Goal: Transaction & Acquisition: Purchase product/service

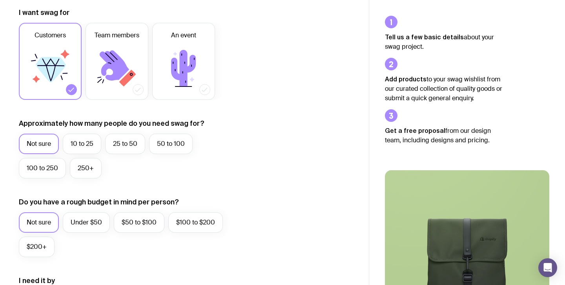
scroll to position [119, 0]
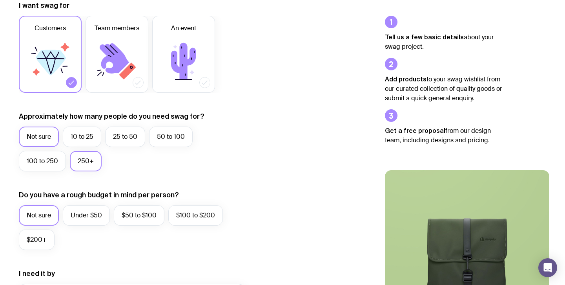
click at [89, 162] on label "250+" at bounding box center [86, 161] width 32 height 20
click at [0, 0] on input "250+" at bounding box center [0, 0] width 0 height 0
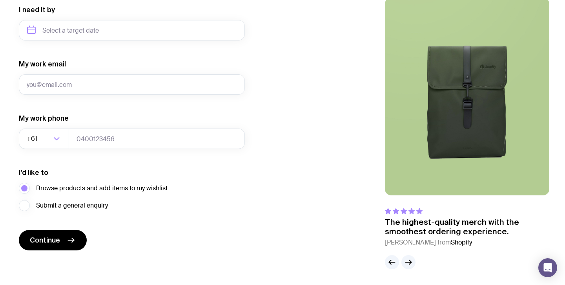
scroll to position [383, 0]
click at [411, 261] on icon "button" at bounding box center [411, 262] width 2 height 4
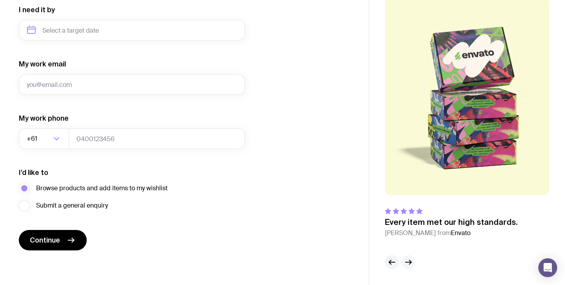
click at [411, 261] on icon "button" at bounding box center [408, 261] width 9 height 9
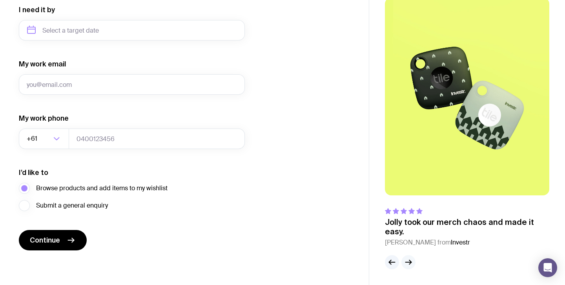
click at [410, 263] on icon "button" at bounding box center [411, 262] width 2 height 4
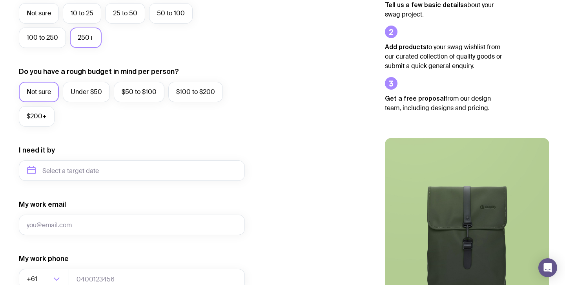
scroll to position [244, 0]
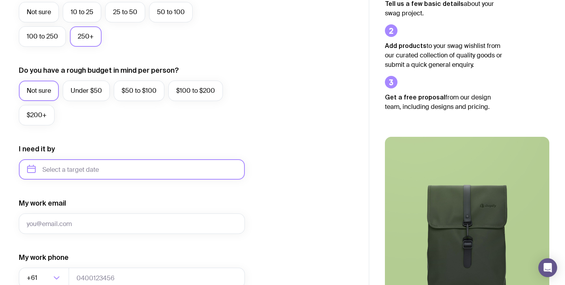
click at [145, 162] on input "text" at bounding box center [132, 169] width 226 height 20
click at [76, 263] on button "Nov" at bounding box center [69, 266] width 29 height 16
type input "[DATE]"
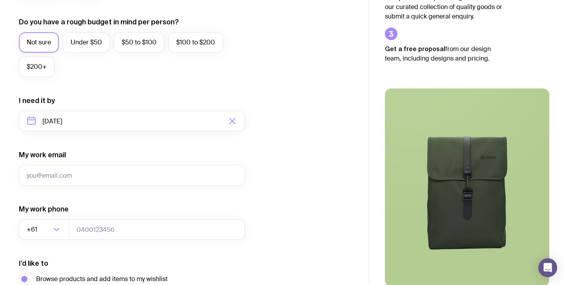
scroll to position [302, 0]
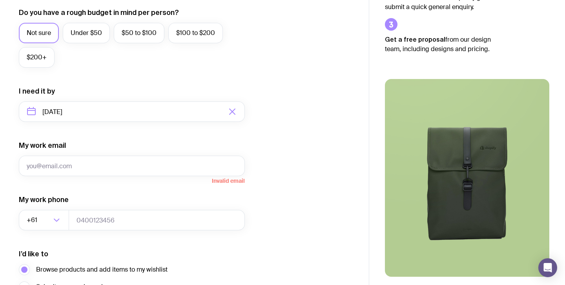
click at [323, 57] on div "I want swag for Customers Team members An event Approximately how many people d…" at bounding box center [184, 75] width 331 height 513
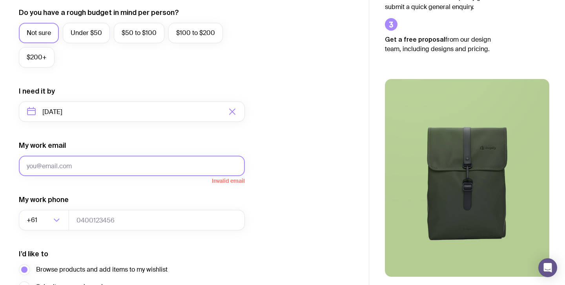
click at [98, 165] on input "My work email" at bounding box center [132, 165] width 226 height 20
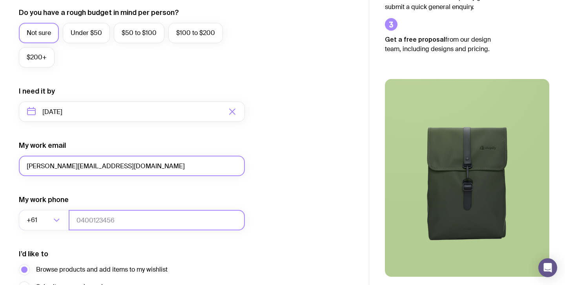
type input "[PERSON_NAME][EMAIL_ADDRESS][DOMAIN_NAME]"
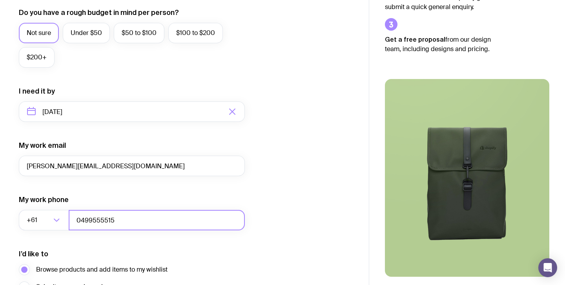
type input "0499555515"
click at [214, 242] on form "I want swag for Customers Team members An event Approximately how many people d…" at bounding box center [132, 75] width 226 height 513
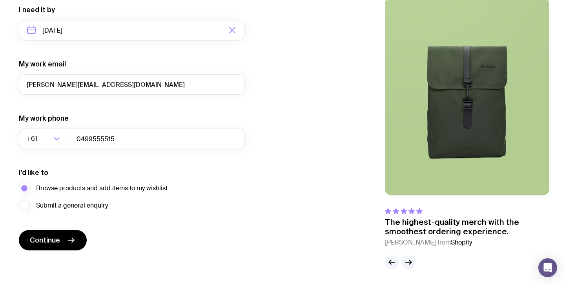
scroll to position [383, 0]
click at [78, 240] on button "Continue" at bounding box center [53, 240] width 68 height 20
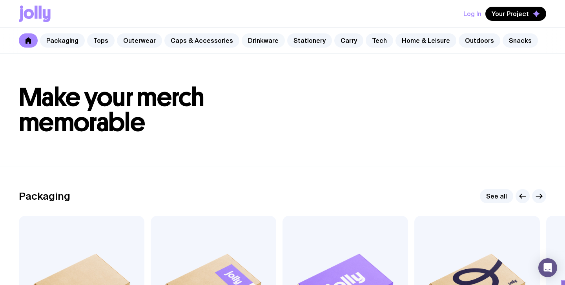
click at [265, 42] on link "Drinkware" at bounding box center [263, 40] width 43 height 14
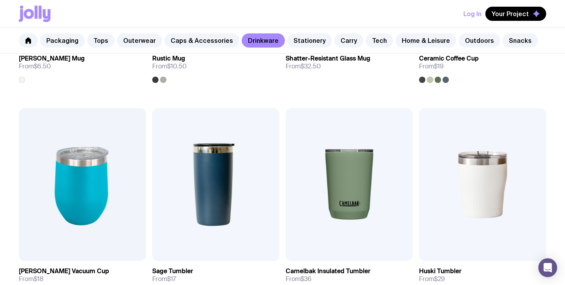
scroll to position [346, 0]
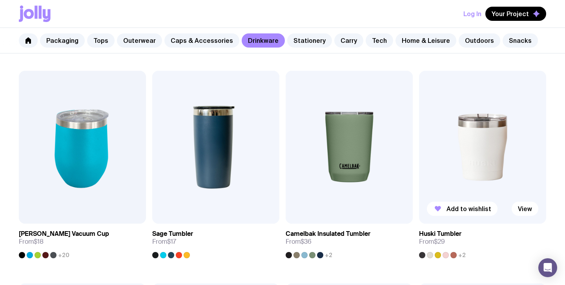
click at [483, 151] on img at bounding box center [482, 147] width 127 height 153
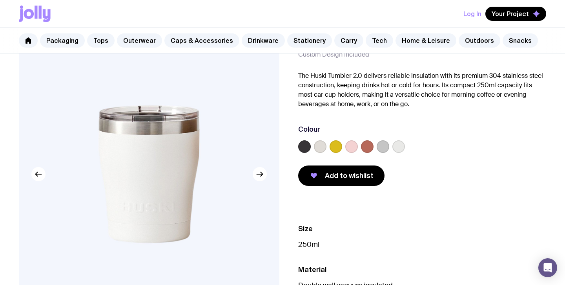
scroll to position [58, 0]
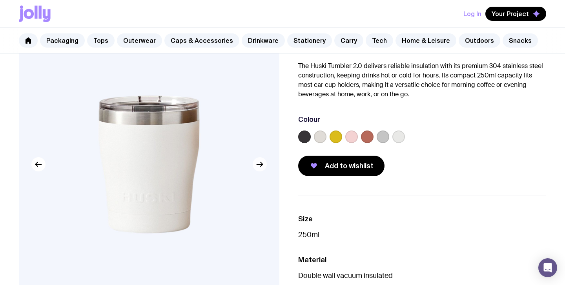
click at [261, 164] on icon "button" at bounding box center [260, 164] width 6 height 0
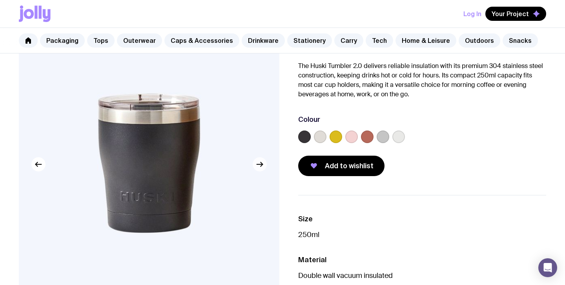
click at [261, 164] on icon "button" at bounding box center [260, 164] width 6 height 0
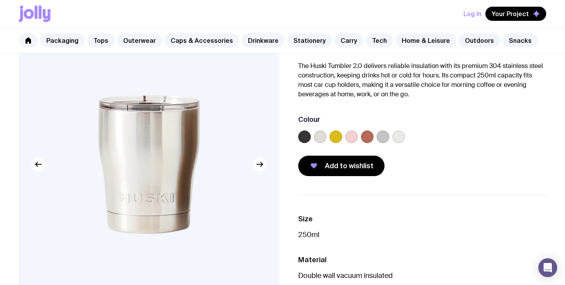
click at [261, 164] on icon "button" at bounding box center [260, 164] width 6 height 0
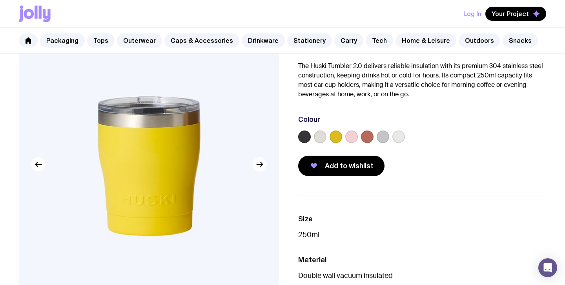
click at [261, 165] on icon "button" at bounding box center [259, 163] width 9 height 9
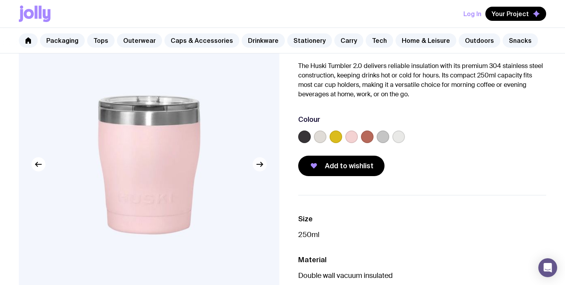
click at [261, 165] on icon "button" at bounding box center [259, 163] width 9 height 9
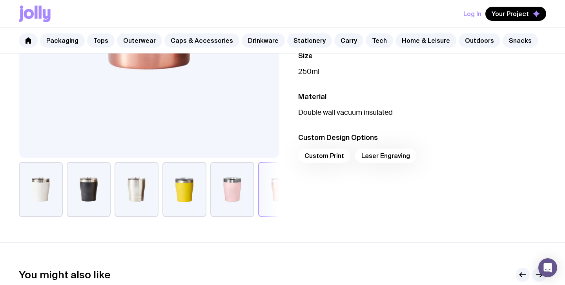
scroll to position [219, 0]
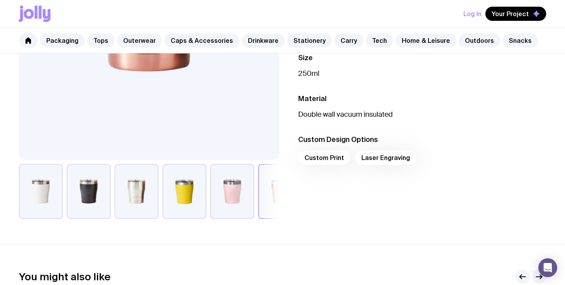
click at [324, 159] on div "Custom Print Laser Engraving" at bounding box center [422, 159] width 248 height 19
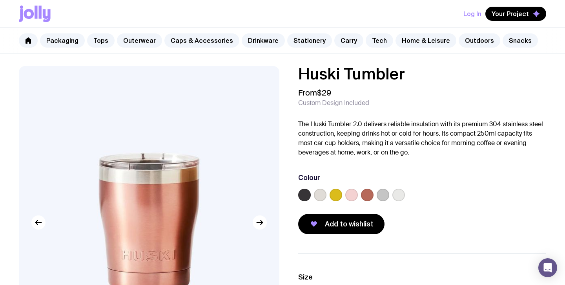
scroll to position [0, 0]
